Goal: Navigation & Orientation: Find specific page/section

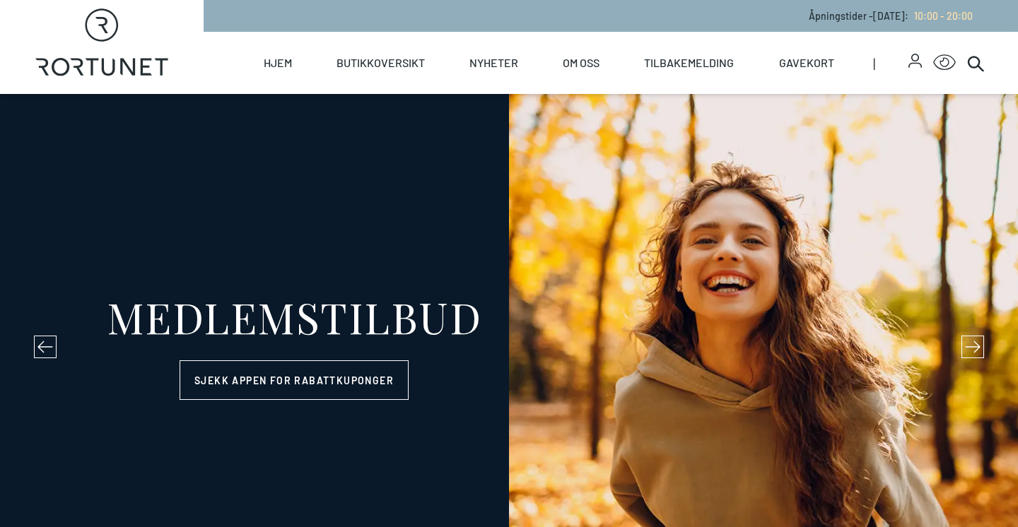
select select "NO"
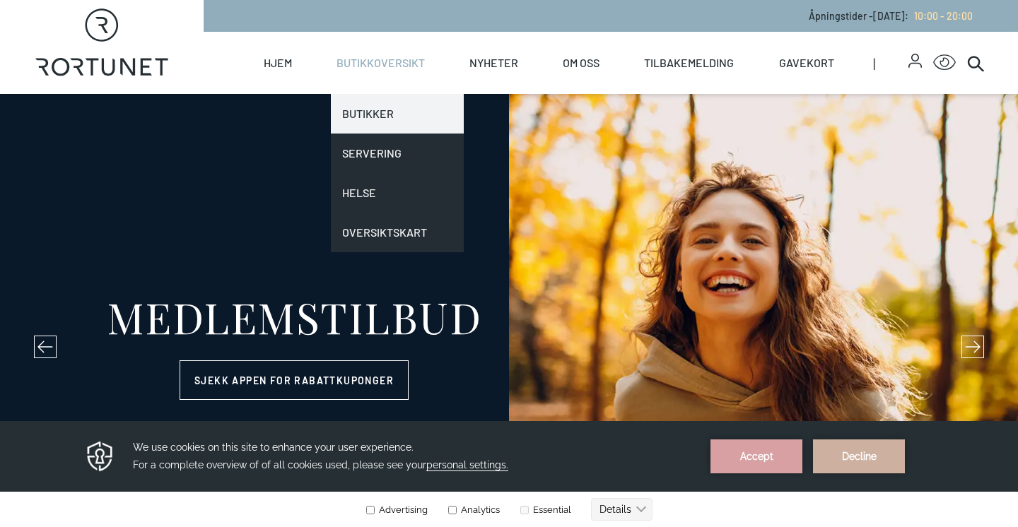
click at [375, 114] on link "Butikker" at bounding box center [397, 114] width 133 height 40
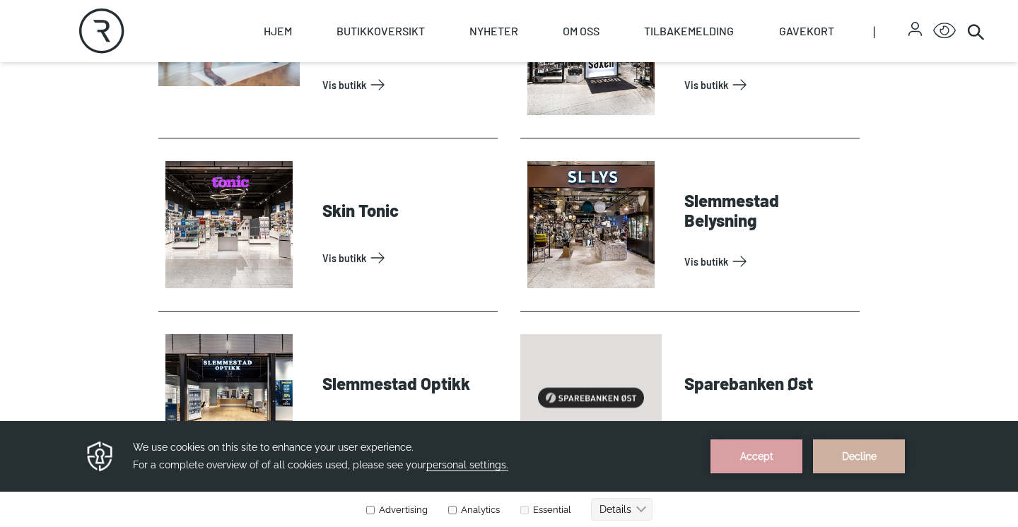
scroll to position [3821, 0]
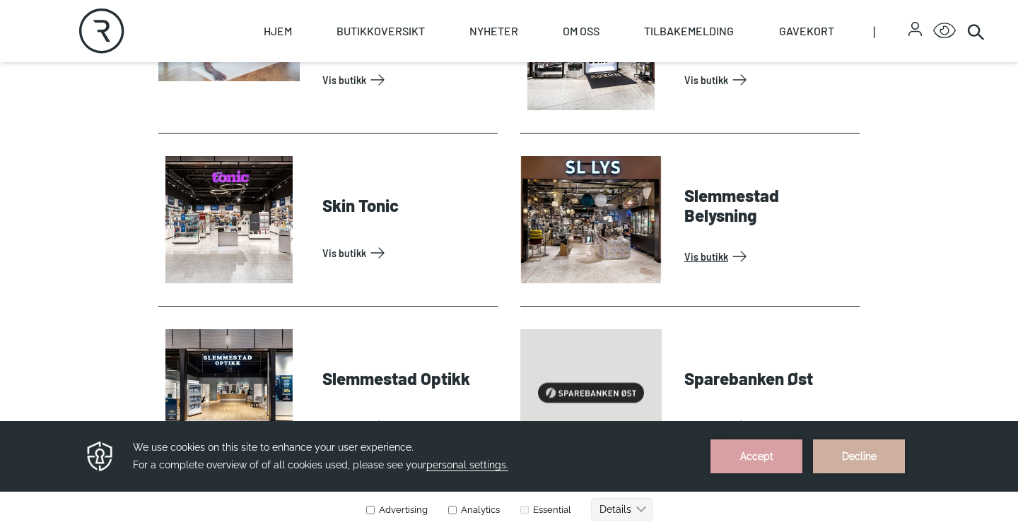
click at [693, 255] on link "Vis butikk" at bounding box center [769, 256] width 170 height 23
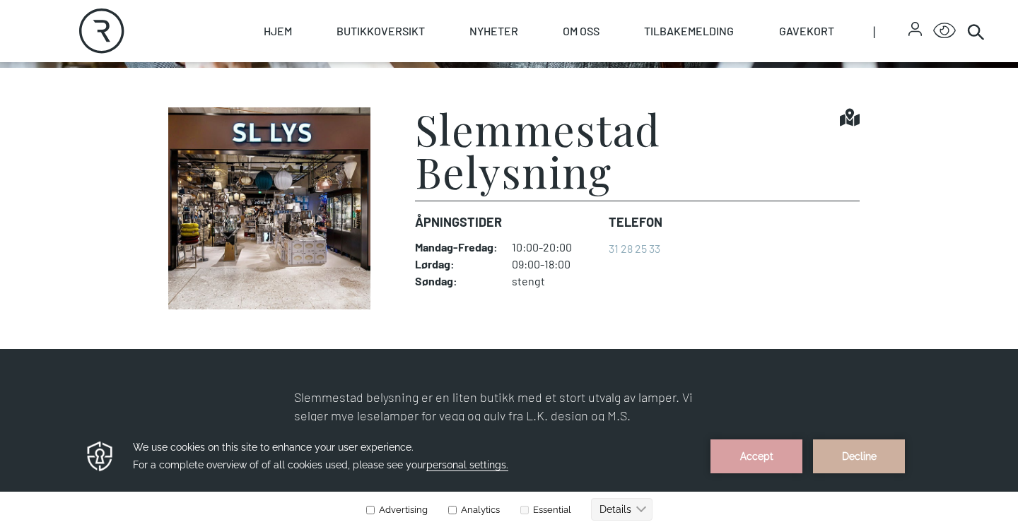
scroll to position [342, 0]
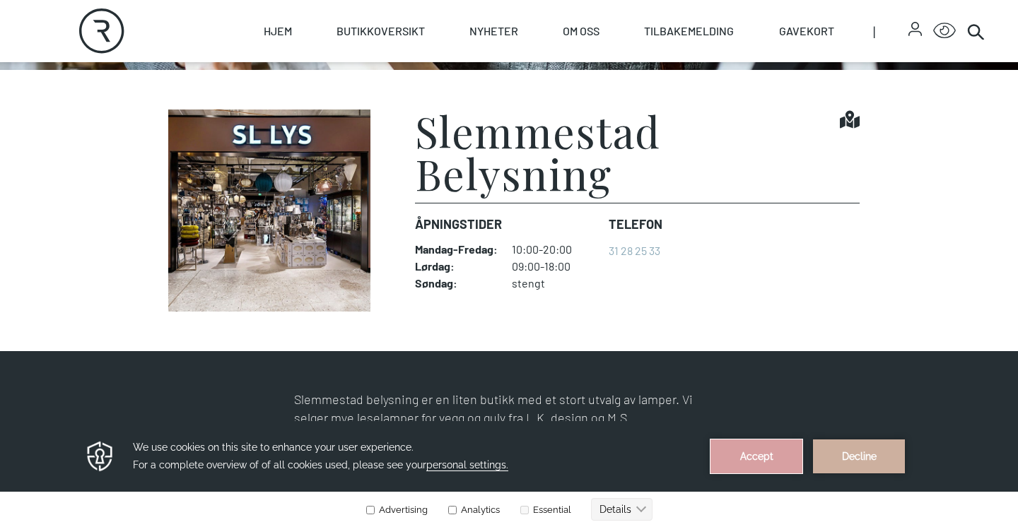
click at [768, 448] on button "Accept" at bounding box center [756, 457] width 92 height 34
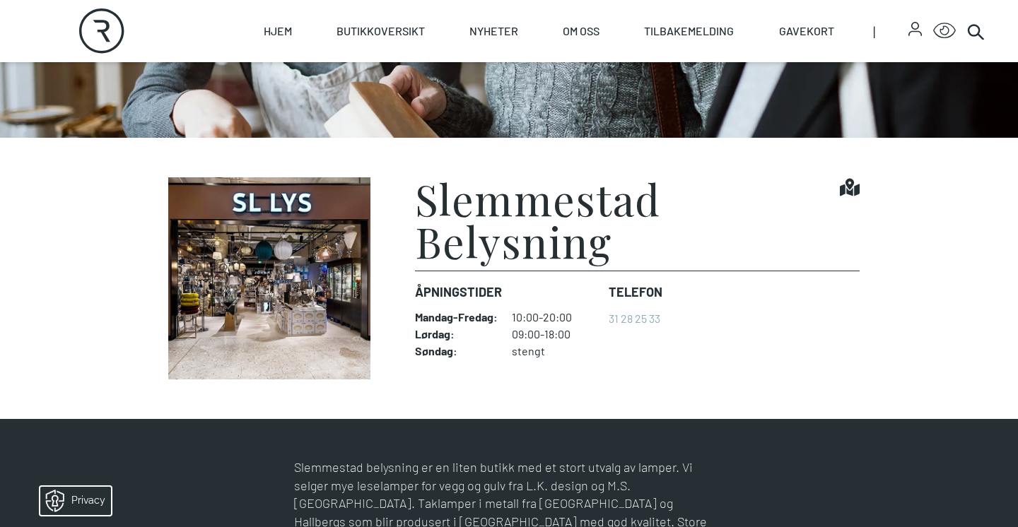
scroll to position [270, 0]
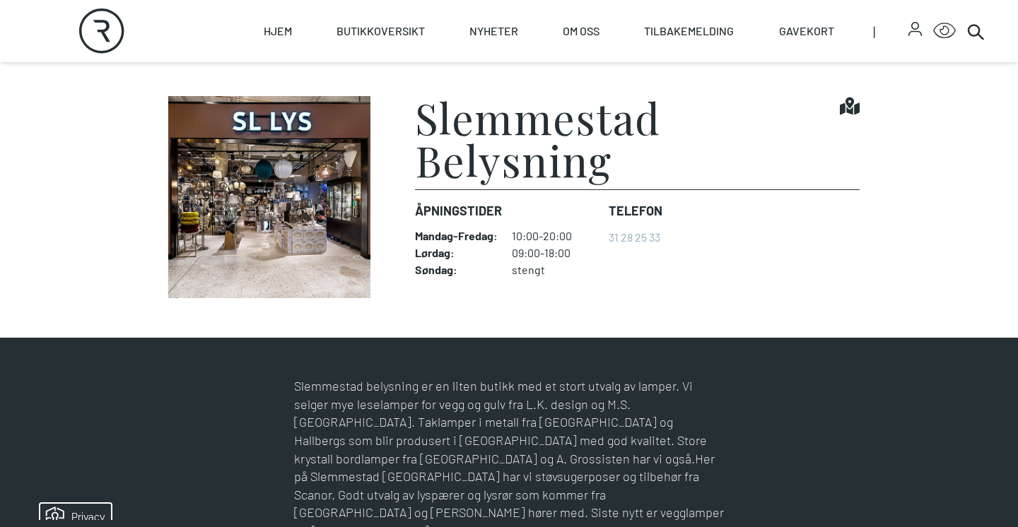
scroll to position [356, 0]
